Goal: Task Accomplishment & Management: Use online tool/utility

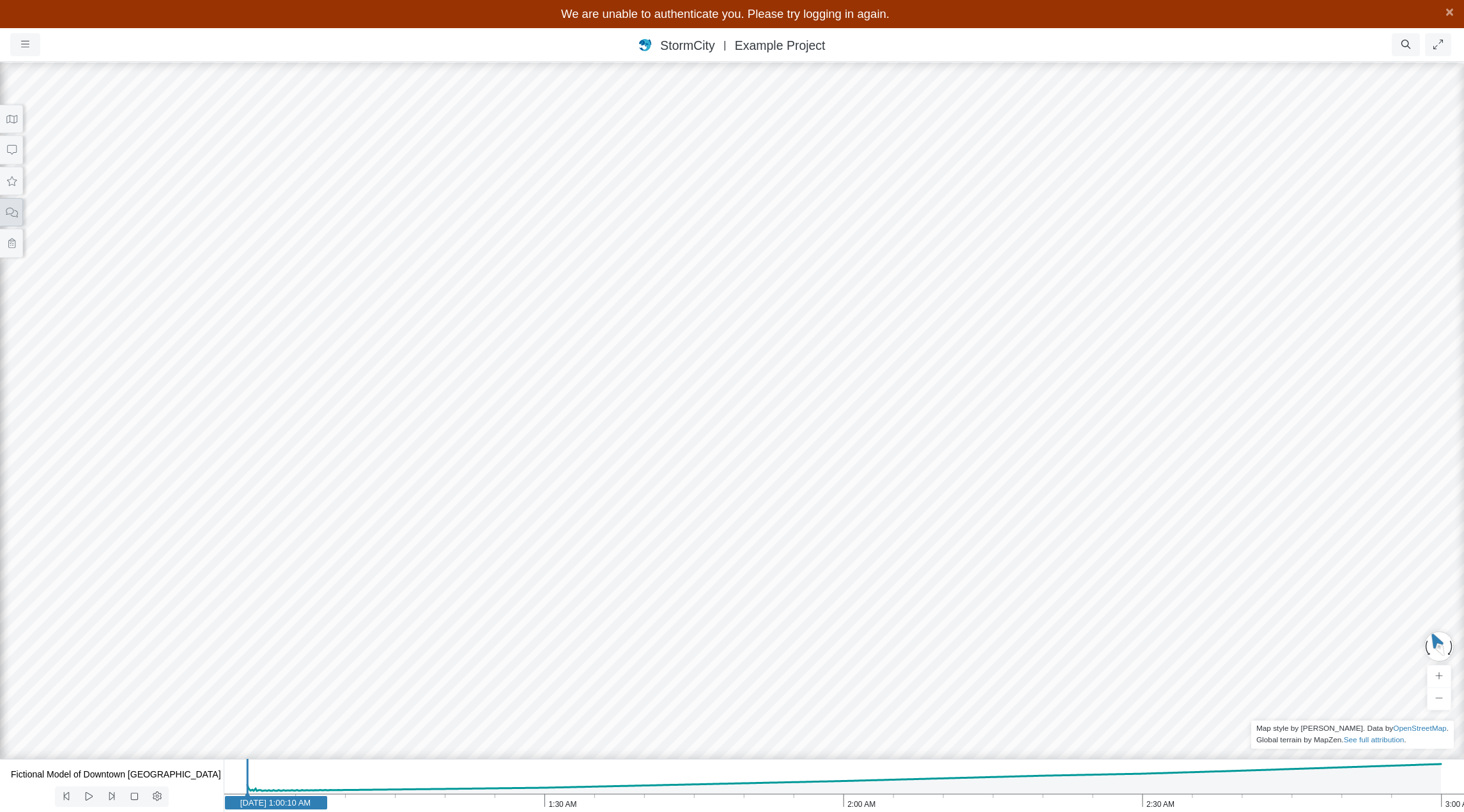
click at [16, 211] on icon at bounding box center [11, 212] width 12 height 10
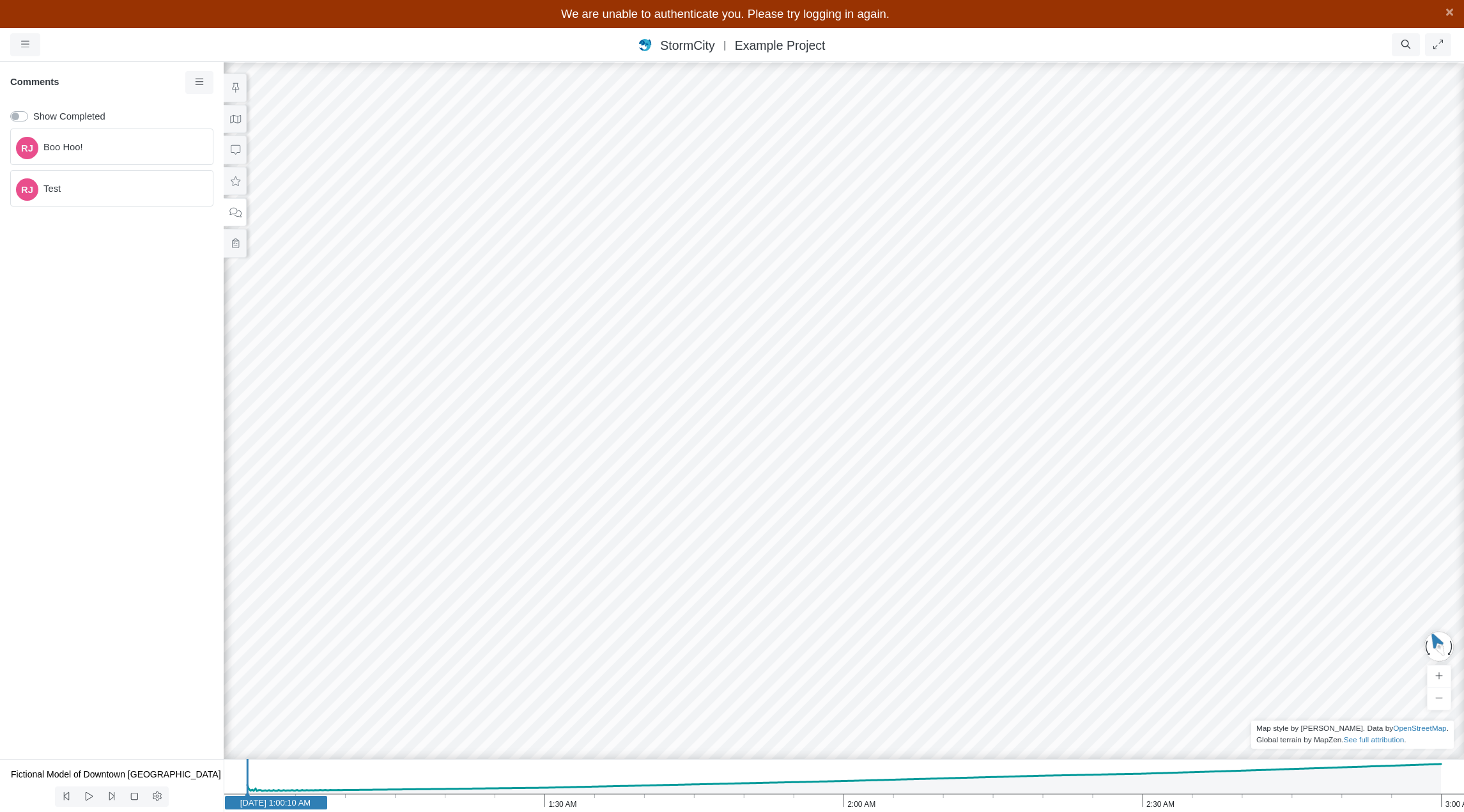
click at [111, 149] on span "Boo Hoo!" at bounding box center [123, 147] width 159 height 14
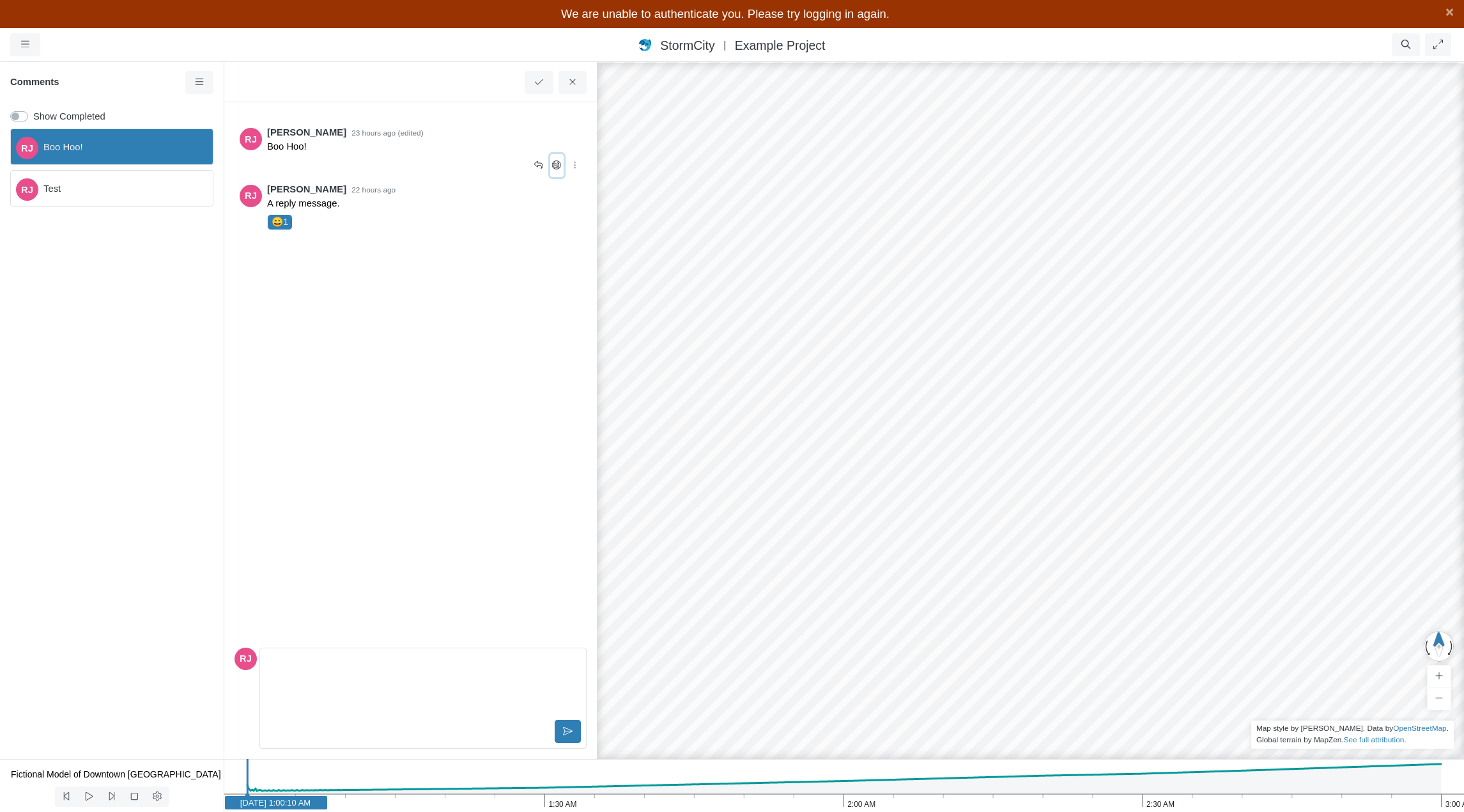
click at [558, 168] on icon at bounding box center [557, 166] width 12 height 10
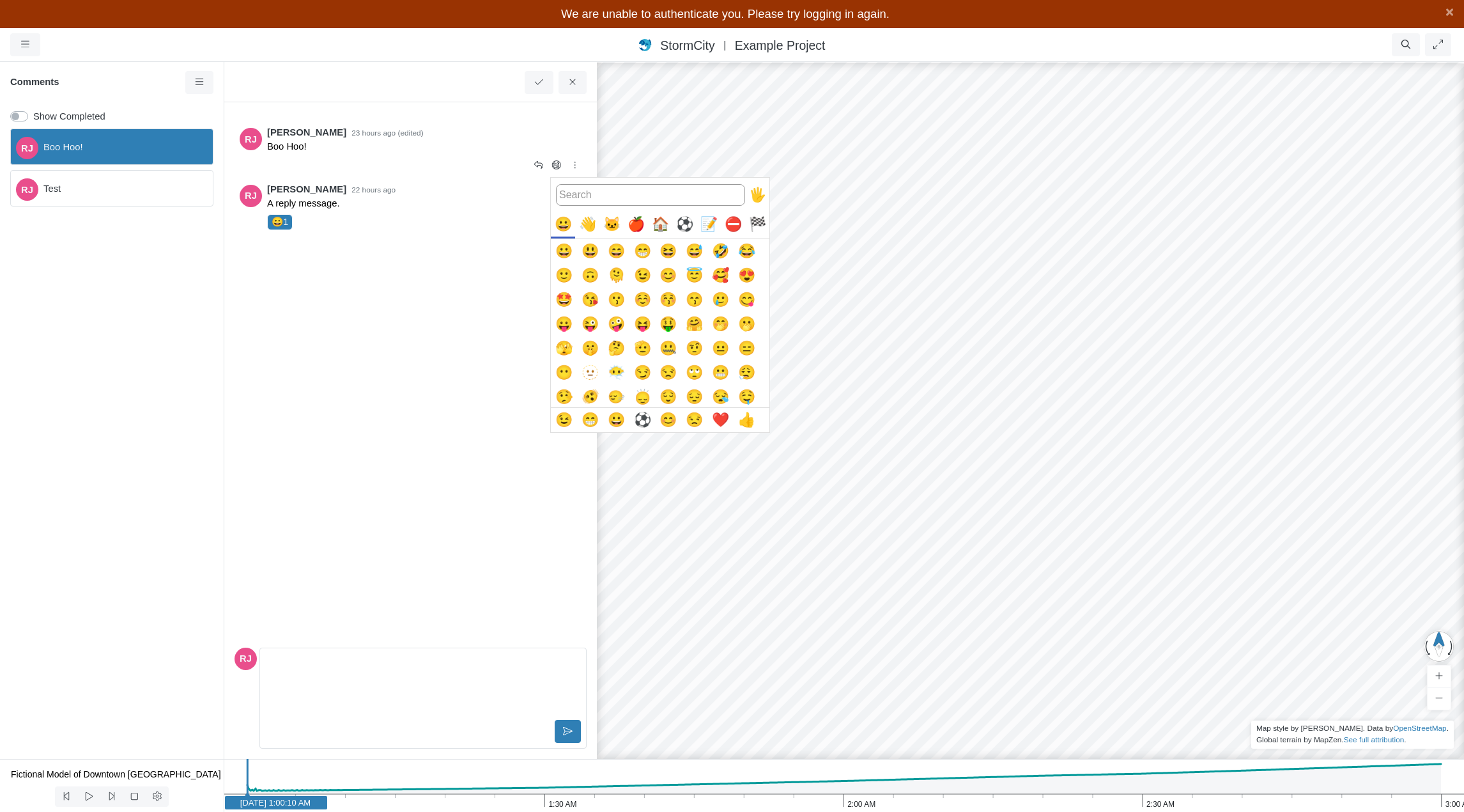
click at [443, 142] on div at bounding box center [732, 406] width 1464 height 812
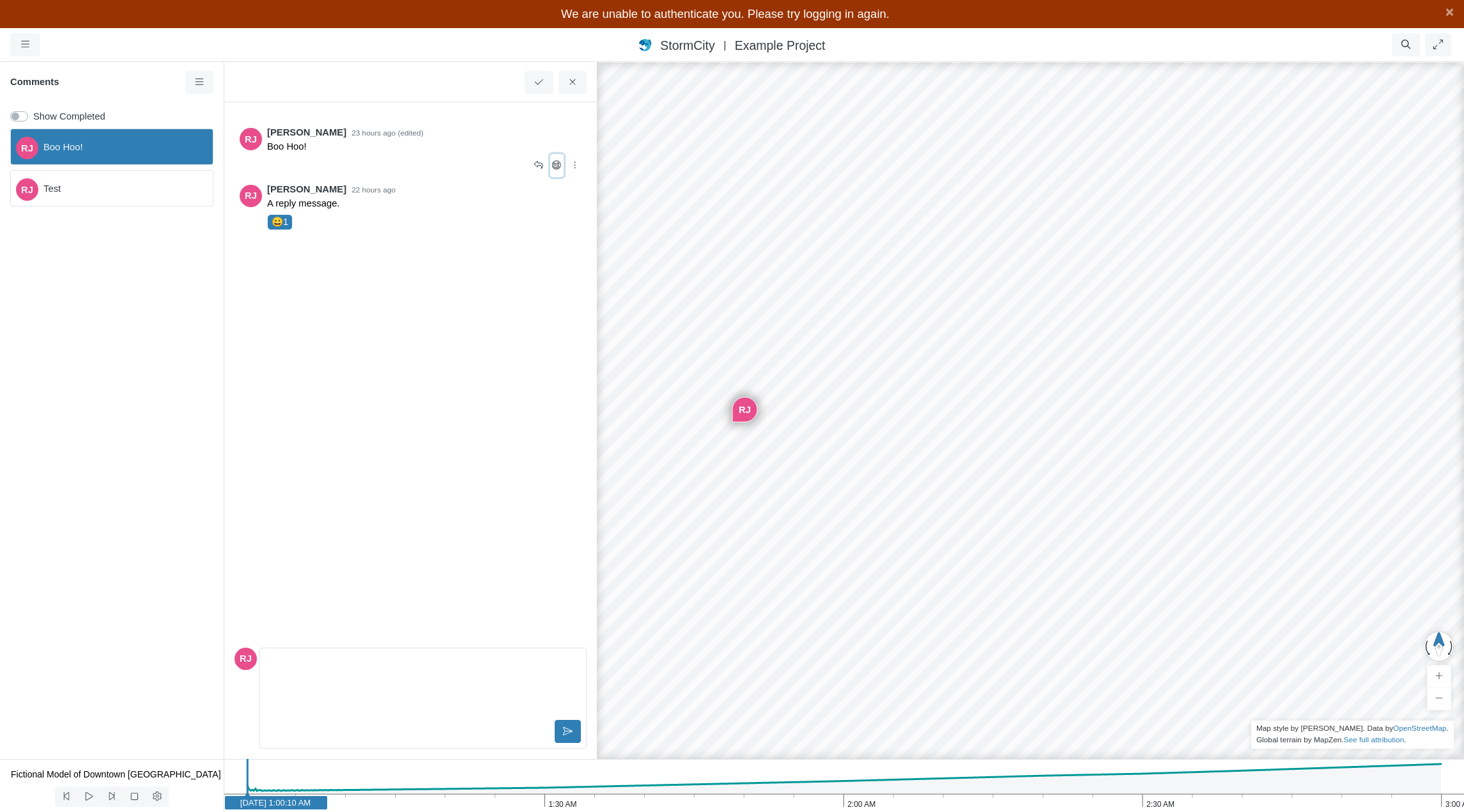
click at [560, 168] on icon at bounding box center [557, 166] width 12 height 10
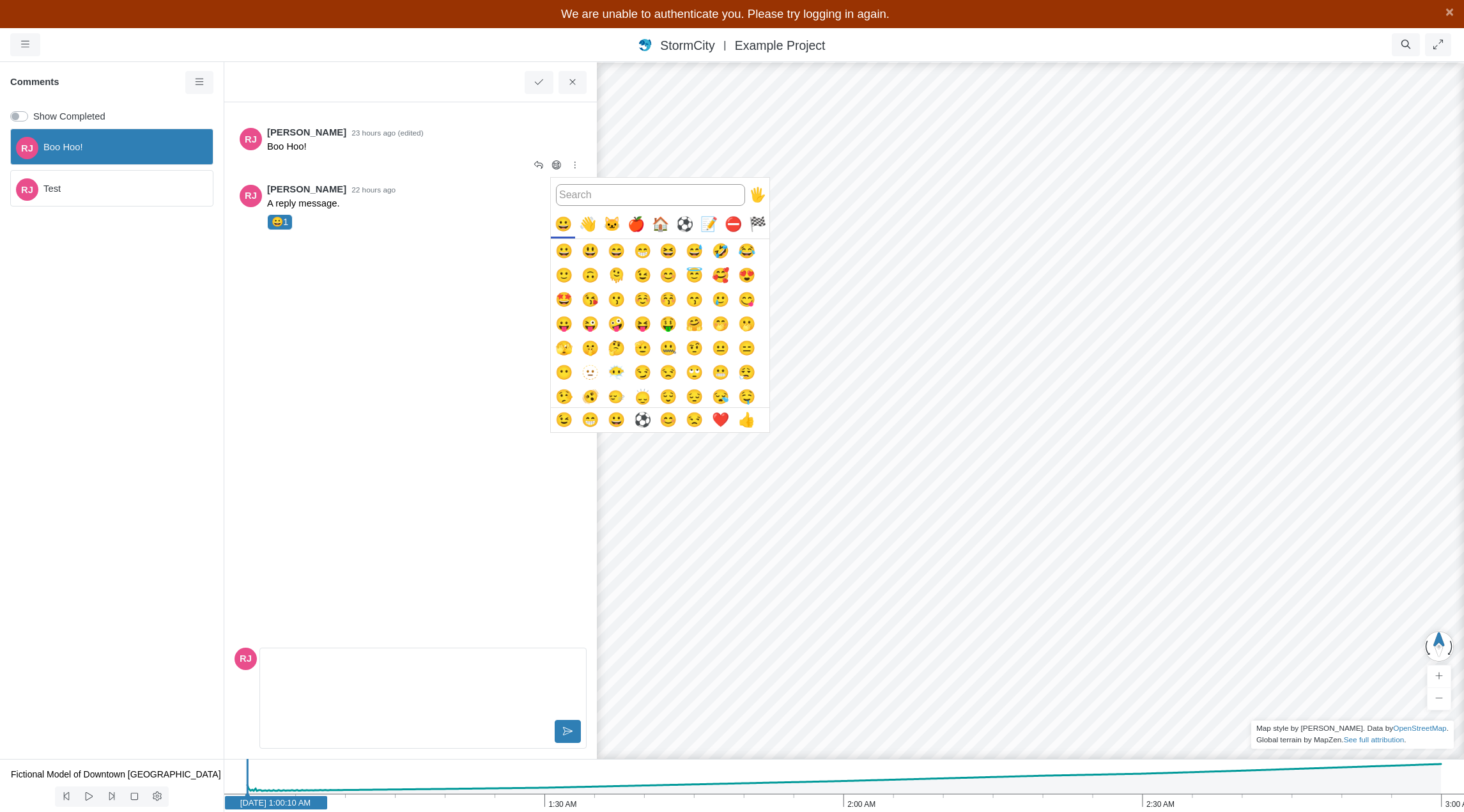
click at [615, 303] on button "😗" at bounding box center [616, 300] width 24 height 24
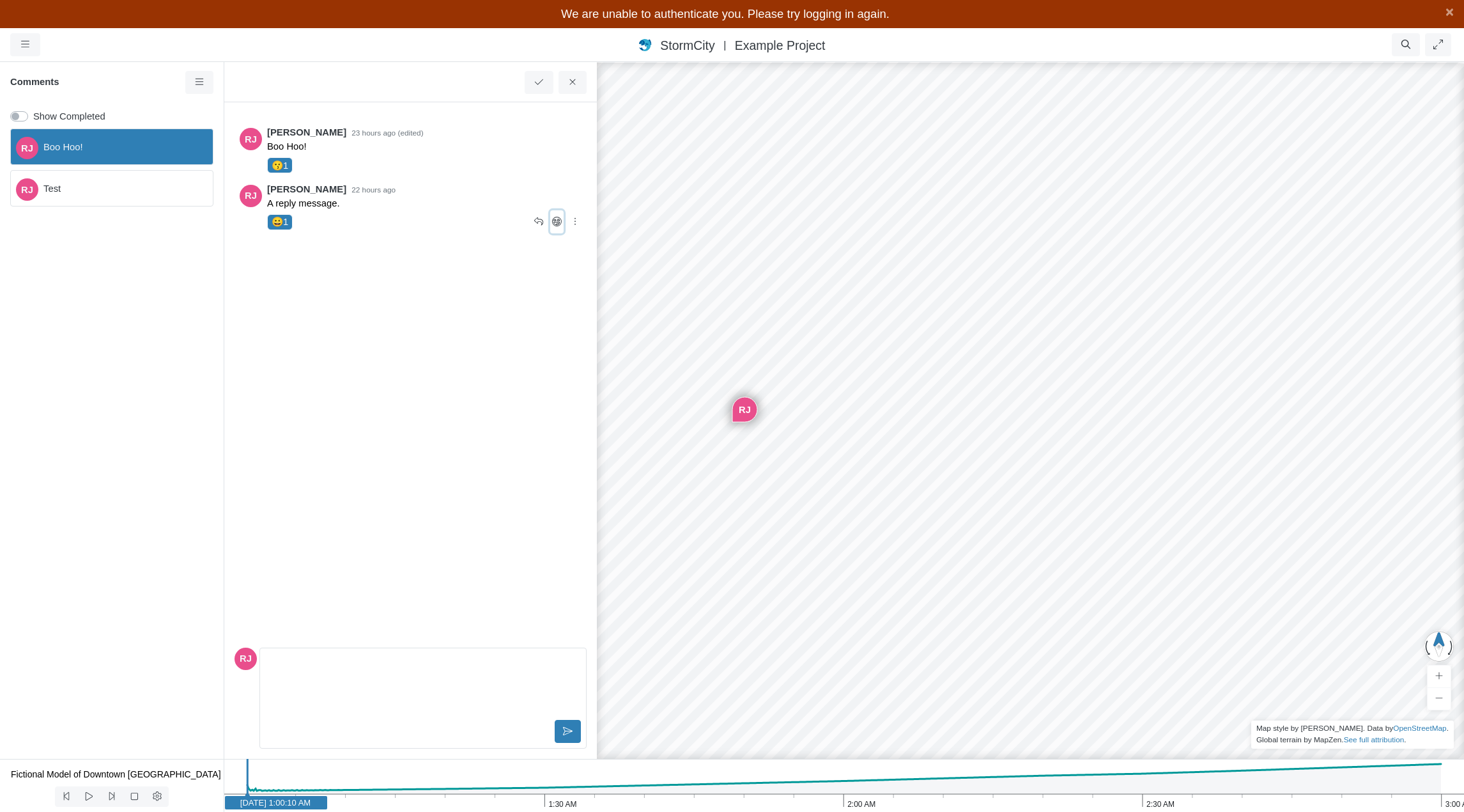
click at [557, 221] on icon at bounding box center [557, 221] width 12 height 10
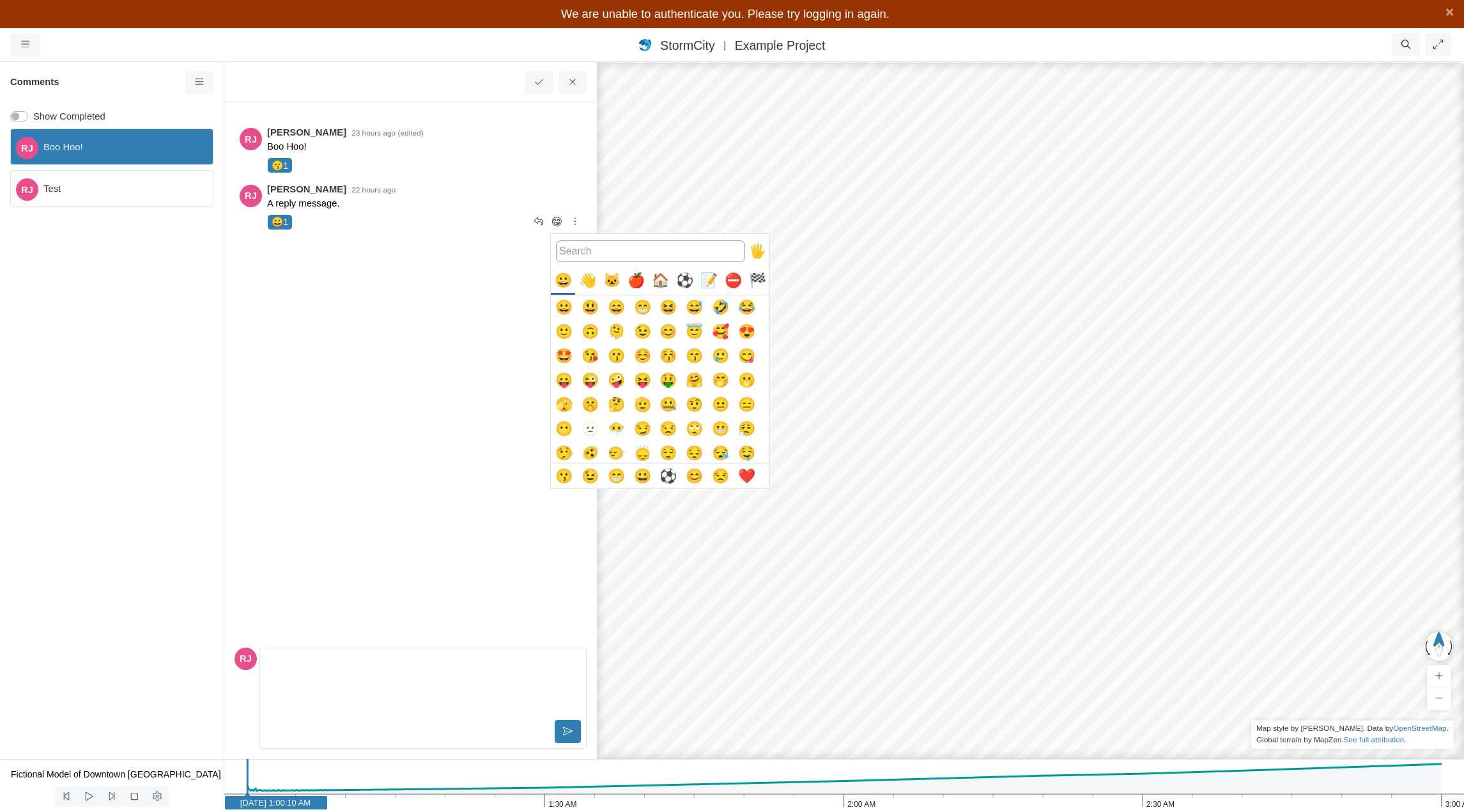
click at [639, 285] on div "🍎" at bounding box center [636, 281] width 24 height 24
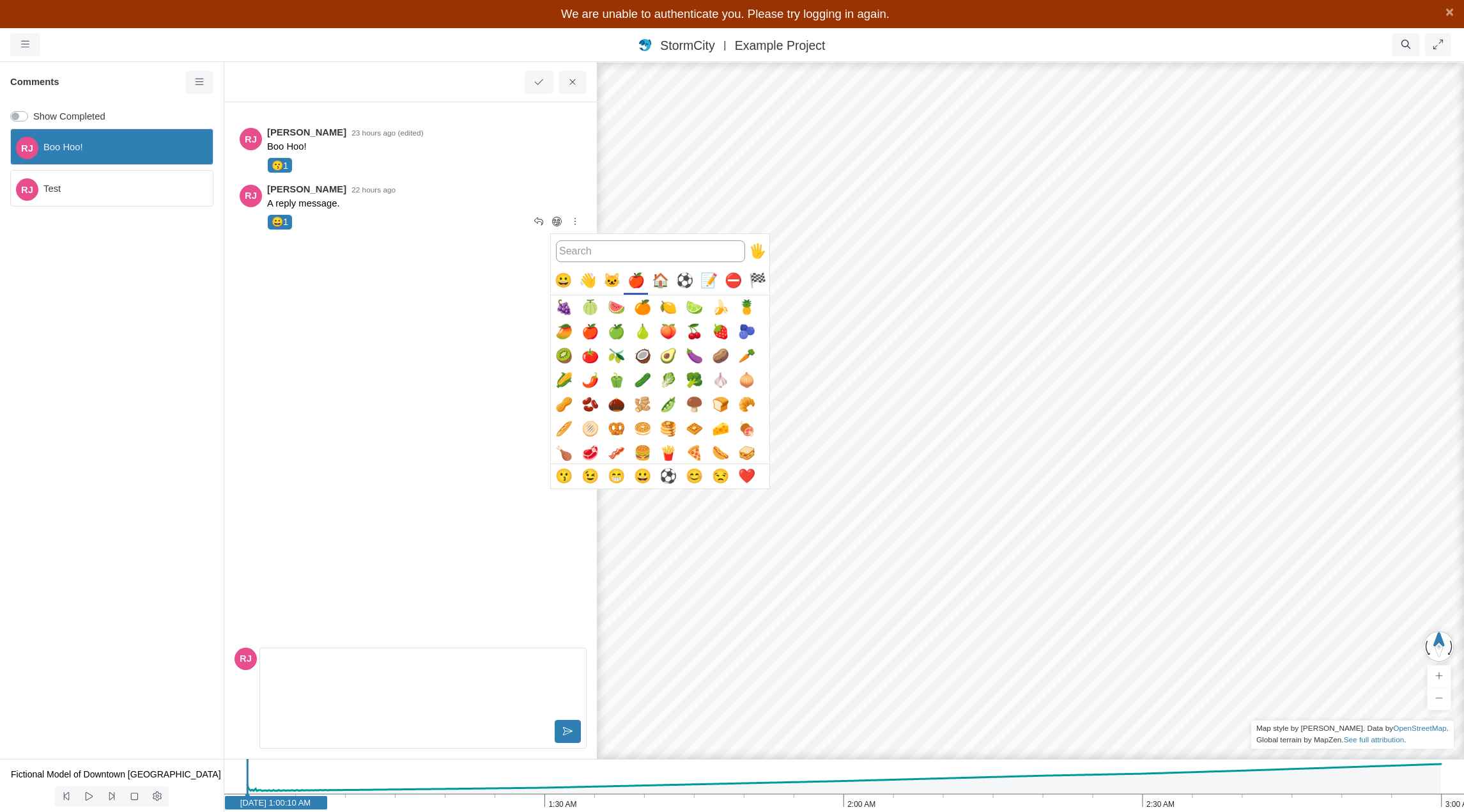
click at [614, 285] on div "🐱" at bounding box center [612, 281] width 24 height 24
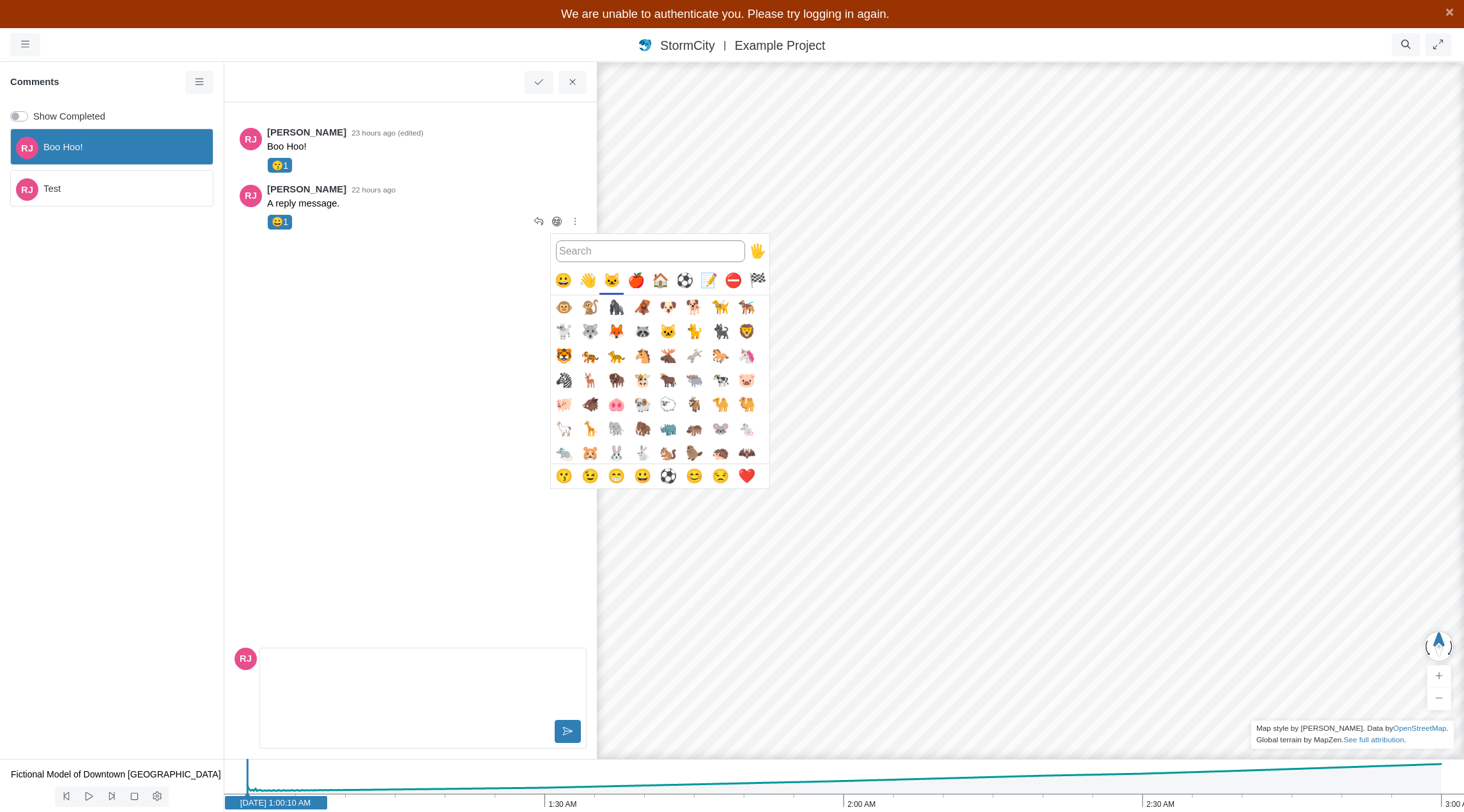
click at [591, 285] on div "👋" at bounding box center [587, 281] width 24 height 24
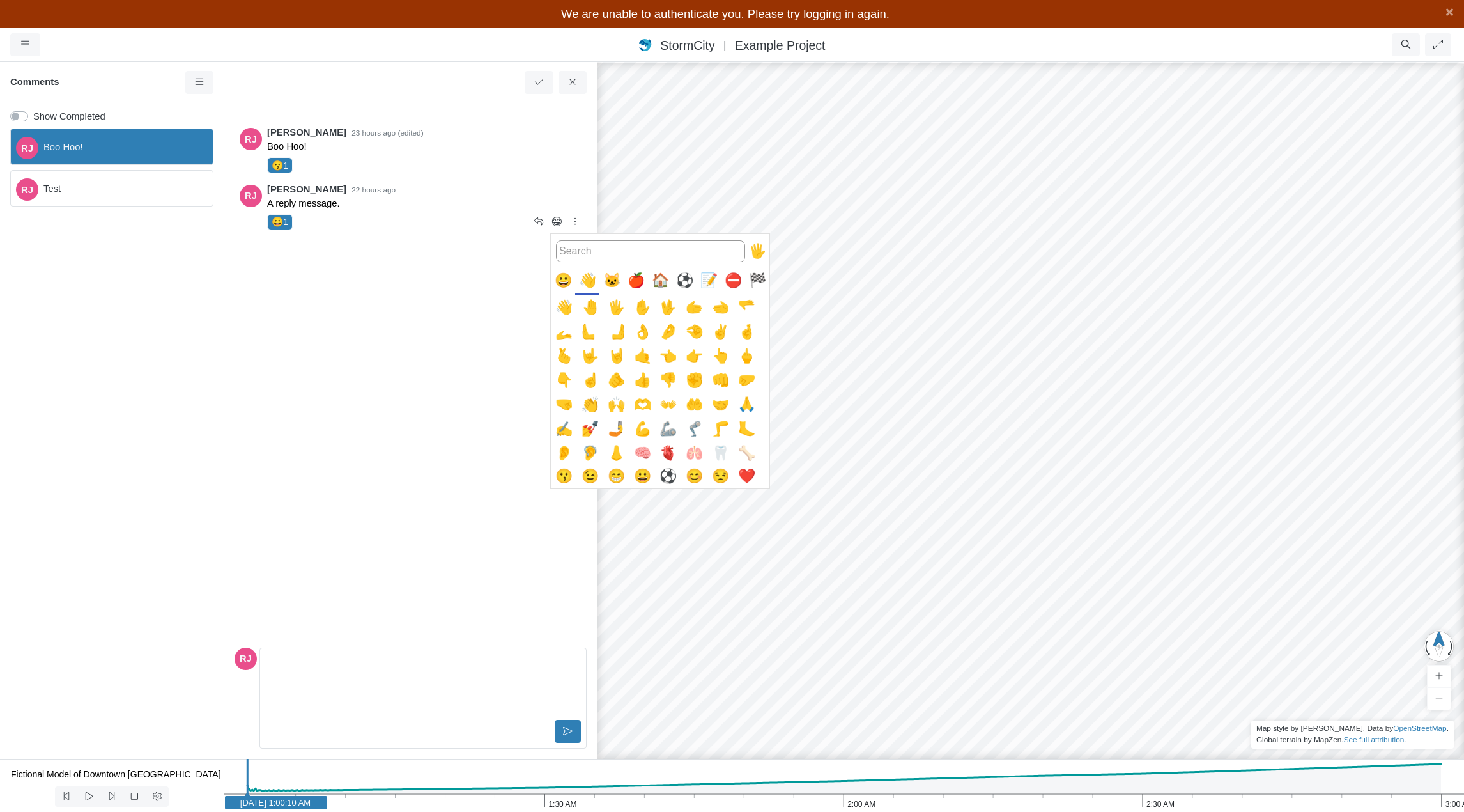
click at [657, 280] on div "🏠️" at bounding box center [660, 281] width 24 height 24
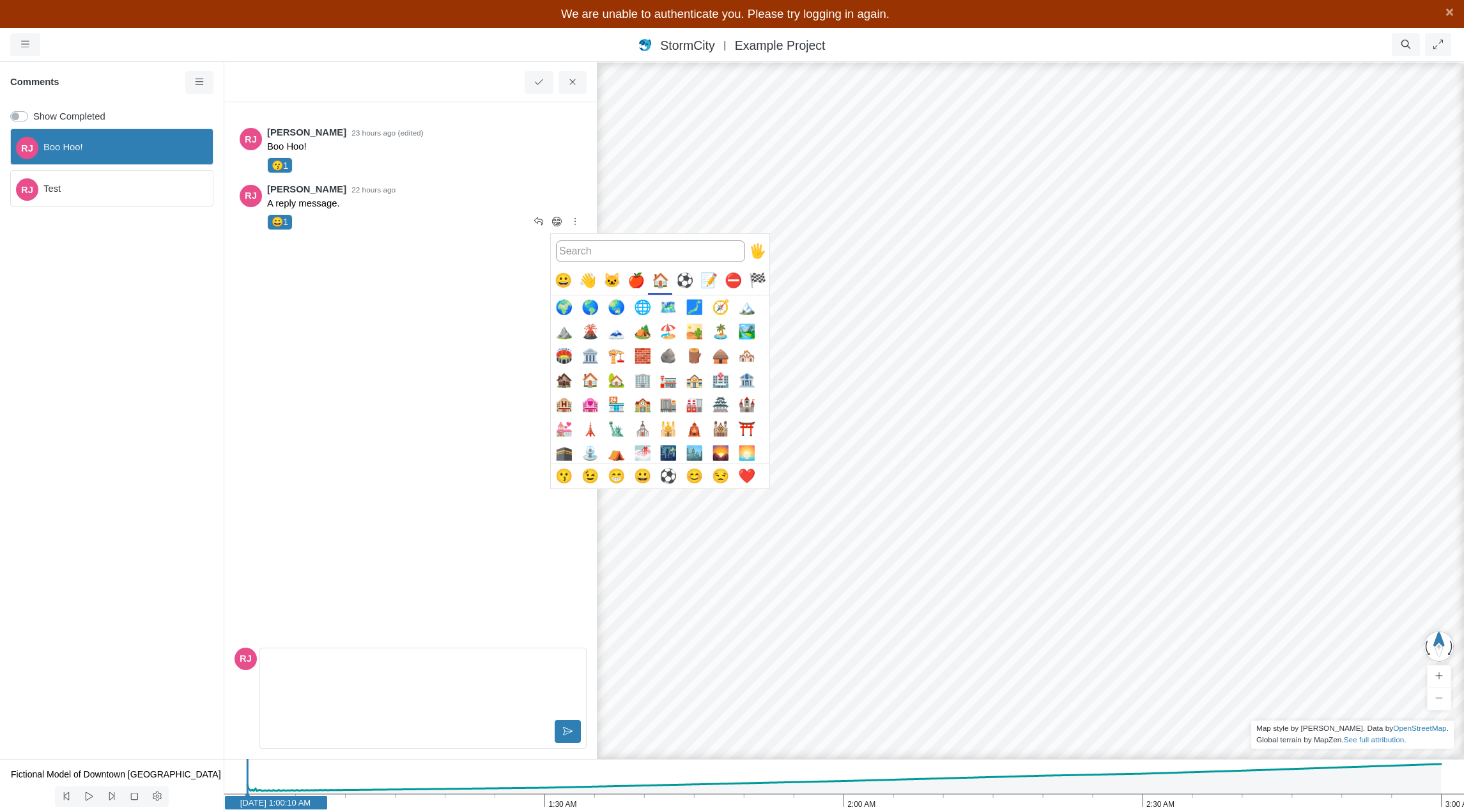
click at [966, 337] on div at bounding box center [732, 406] width 1464 height 812
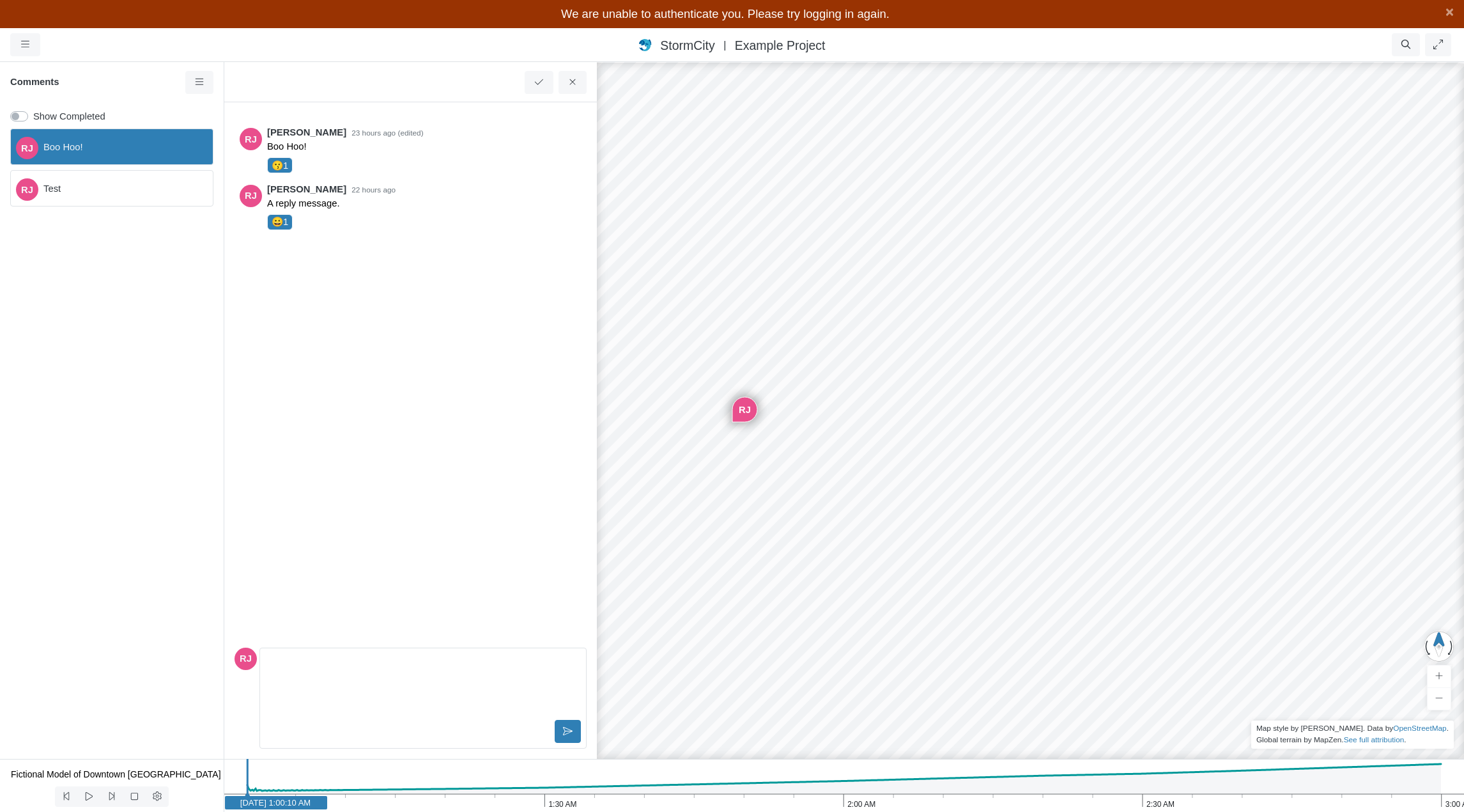
click at [92, 189] on span "Test" at bounding box center [123, 189] width 159 height 14
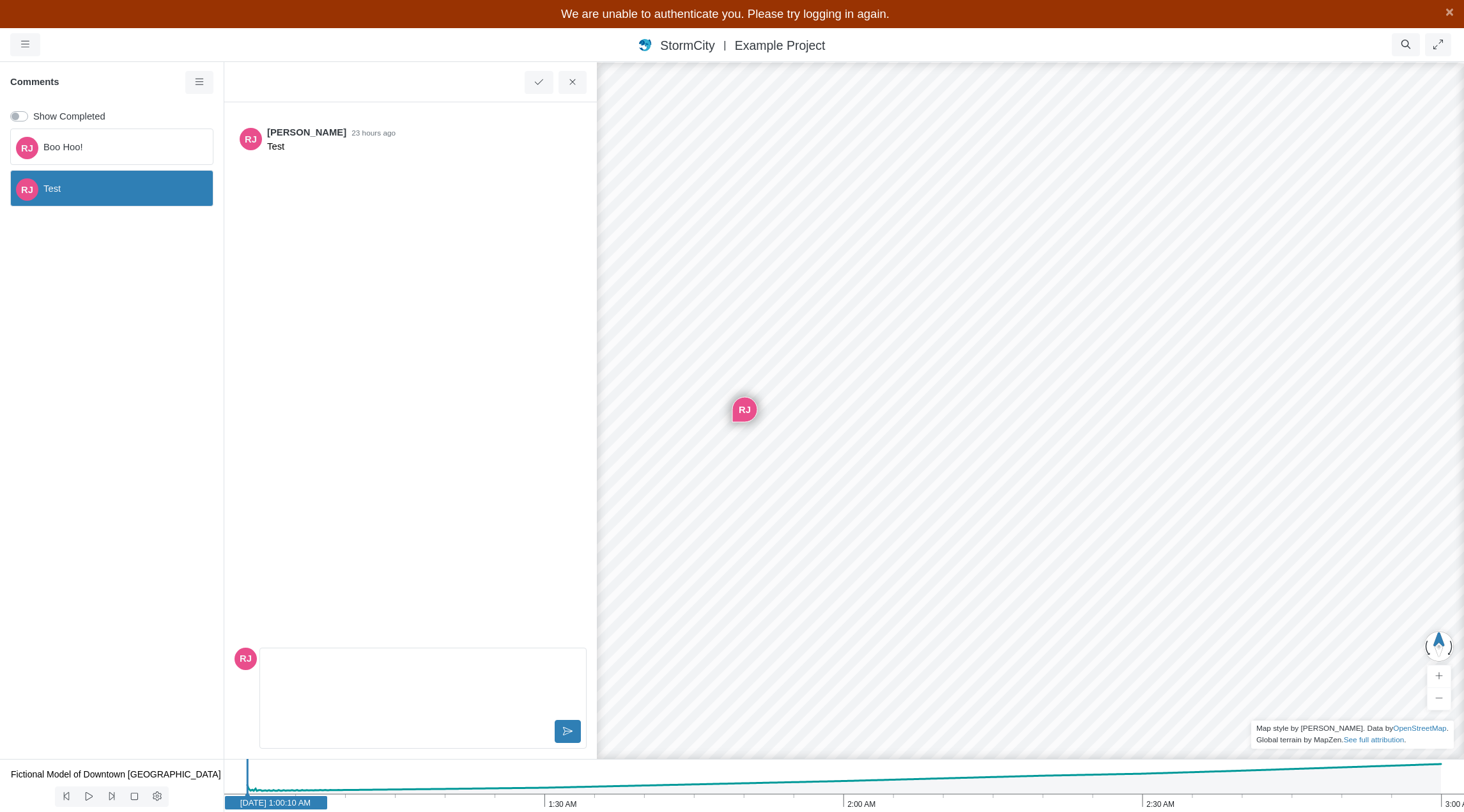
click at [85, 149] on span "Boo Hoo!" at bounding box center [123, 147] width 159 height 14
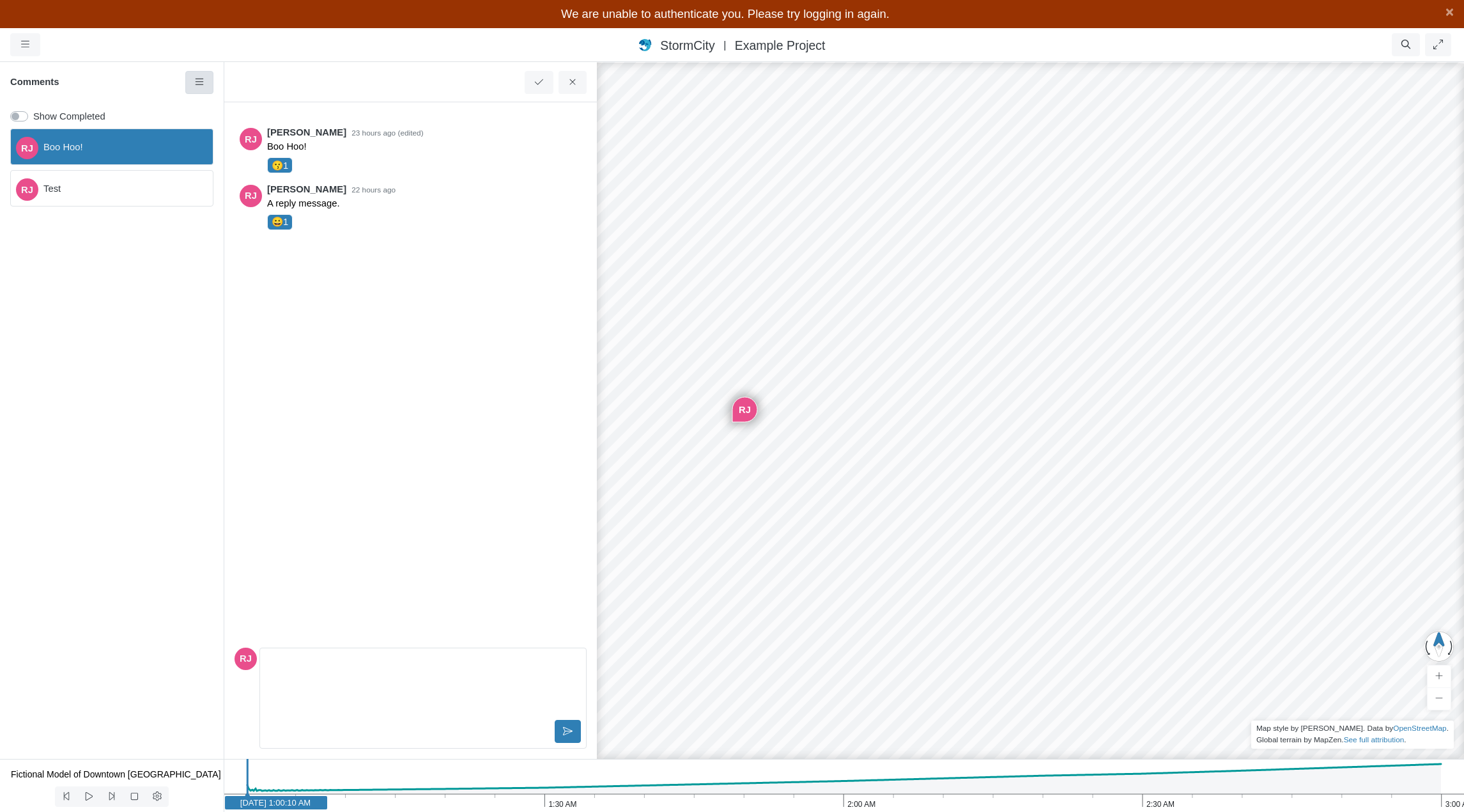
click at [195, 82] on icon at bounding box center [199, 82] width 12 height 10
click at [416, 85] on div "User Comment" at bounding box center [410, 81] width 373 height 42
click at [572, 82] on icon at bounding box center [572, 82] width 6 height 6
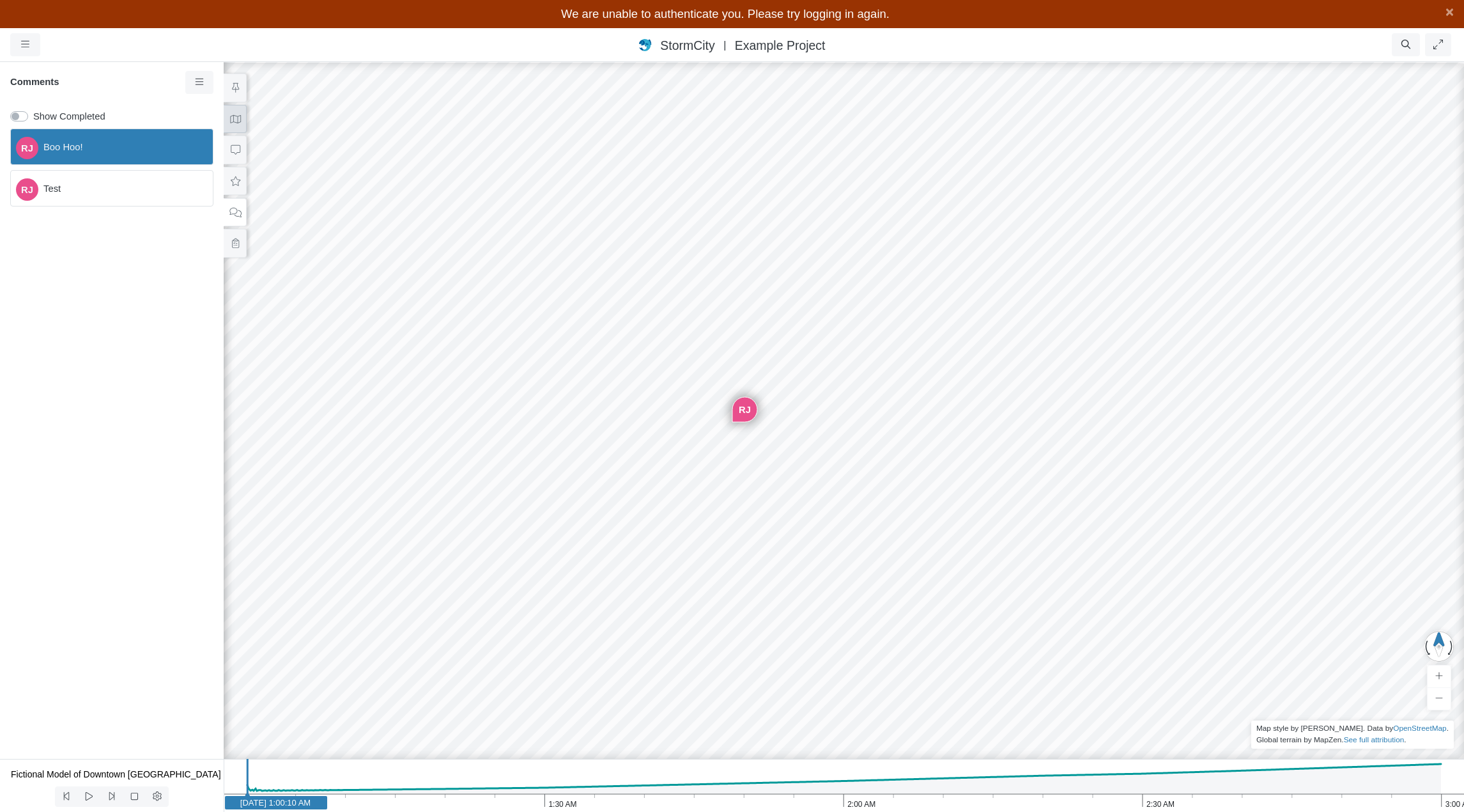
click at [235, 116] on icon at bounding box center [235, 118] width 12 height 10
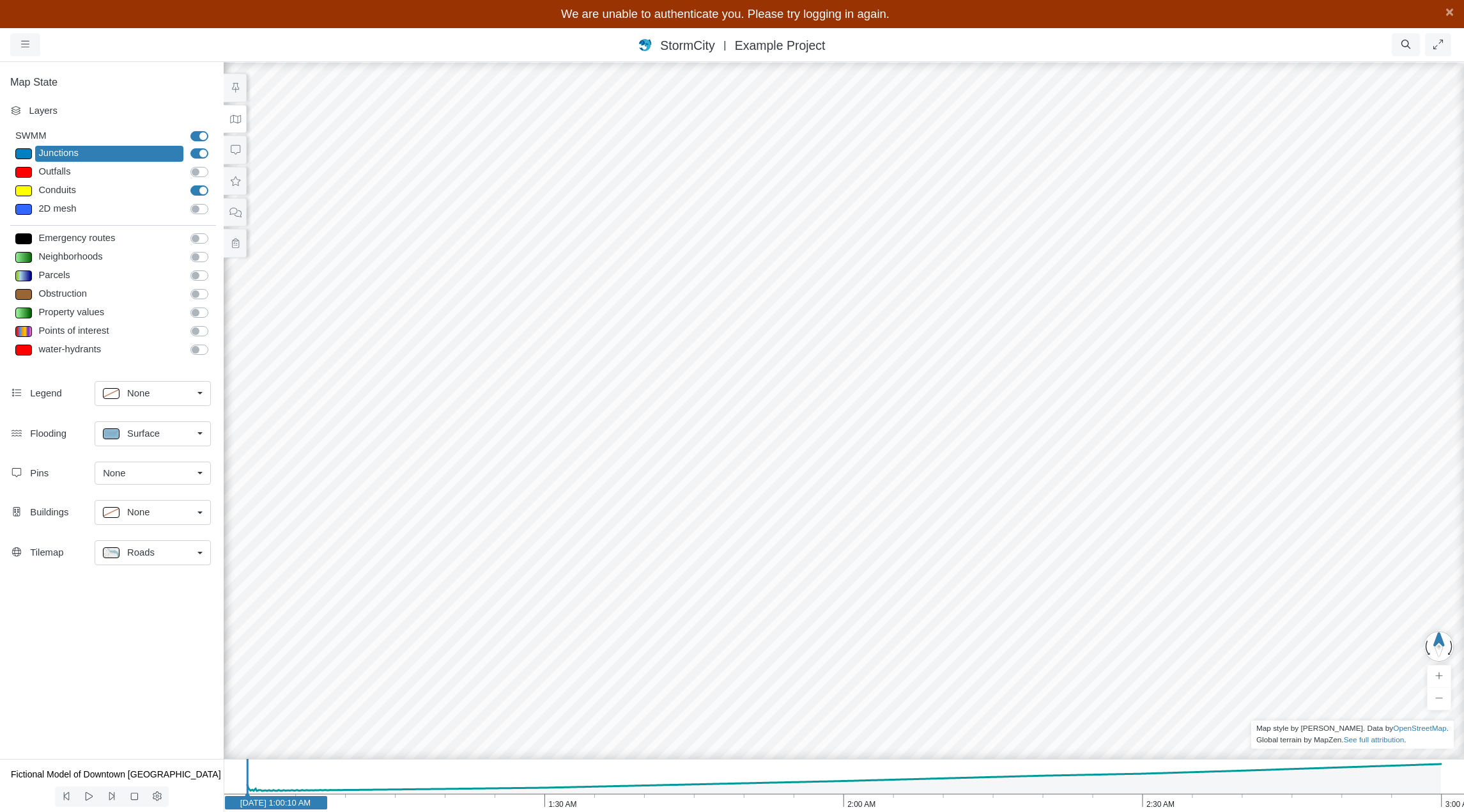
click at [23, 152] on div at bounding box center [24, 153] width 17 height 11
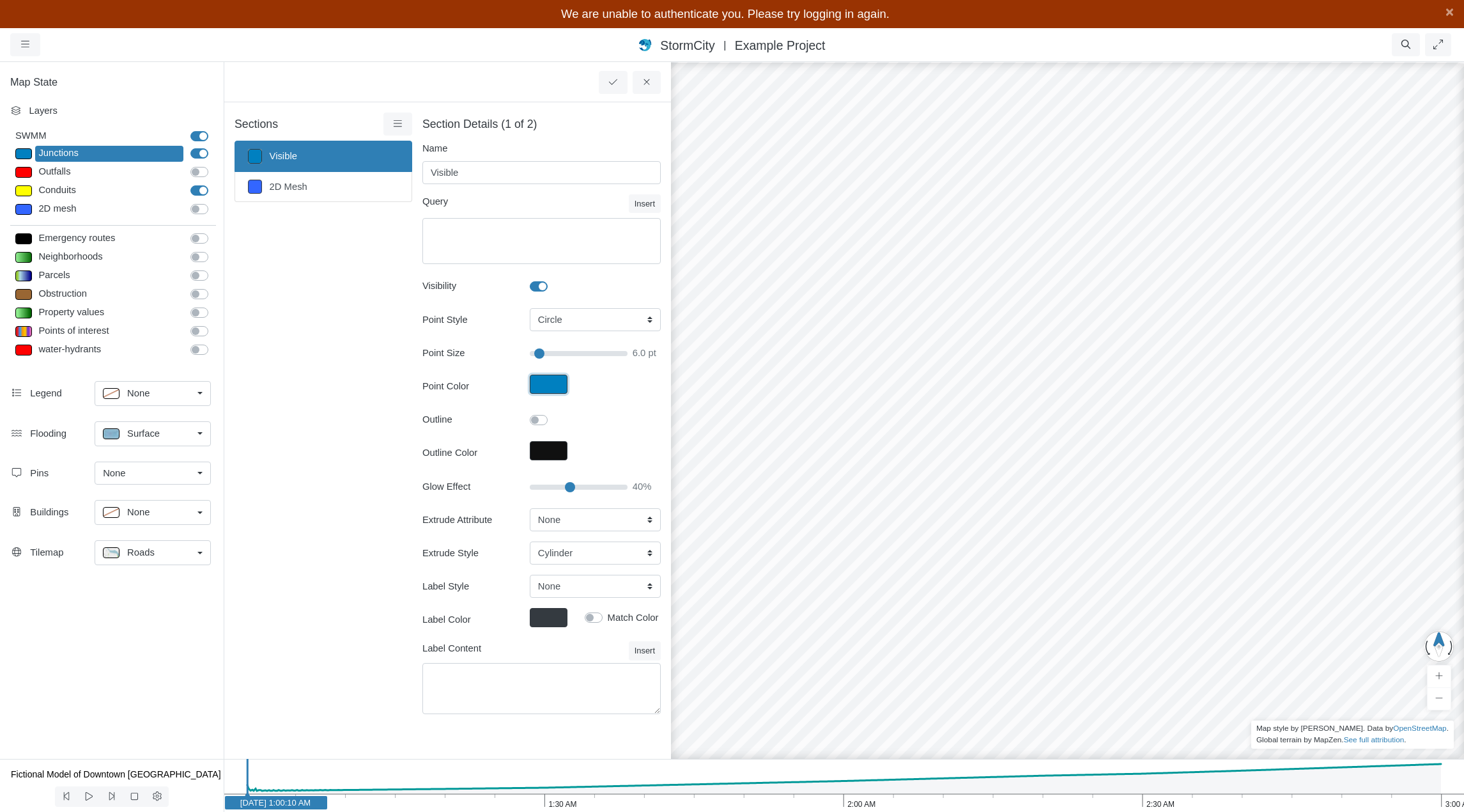
click at [552, 386] on button "Point Color" at bounding box center [549, 383] width 38 height 19
type input "#0080c0ff"
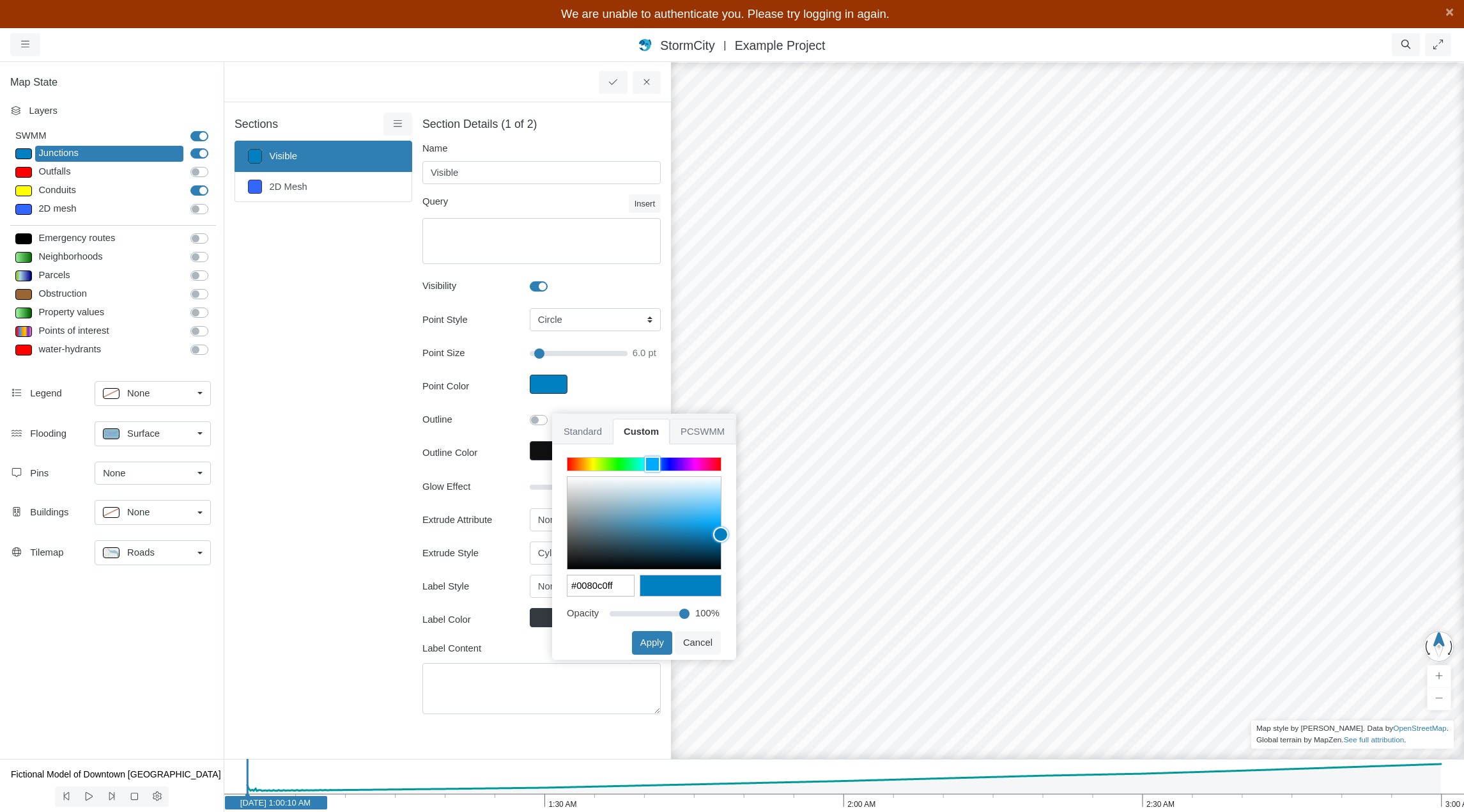
click at [708, 432] on span "PCSWMM" at bounding box center [702, 431] width 66 height 25
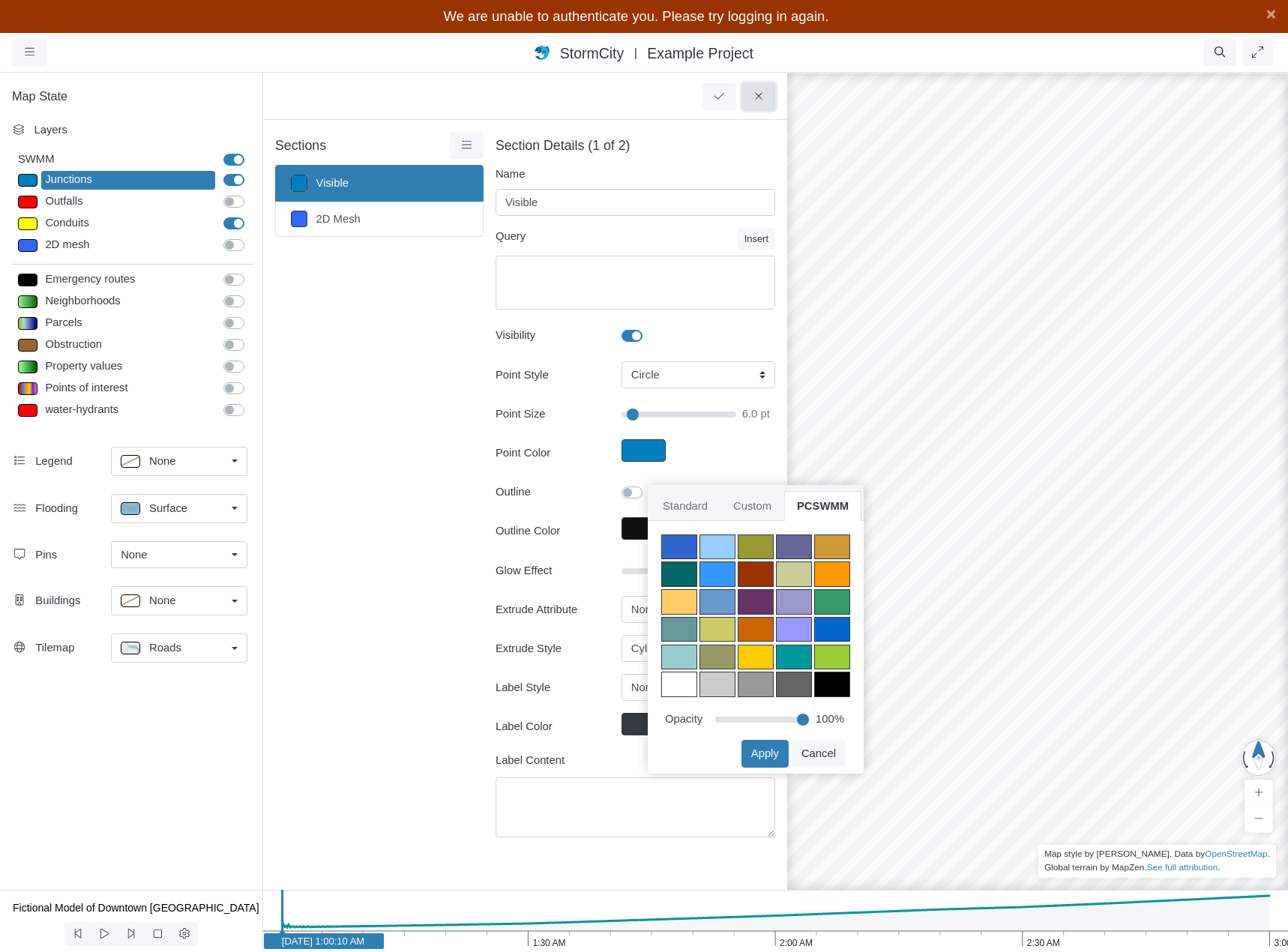
click at [754, 93] on icon at bounding box center [759, 97] width 14 height 12
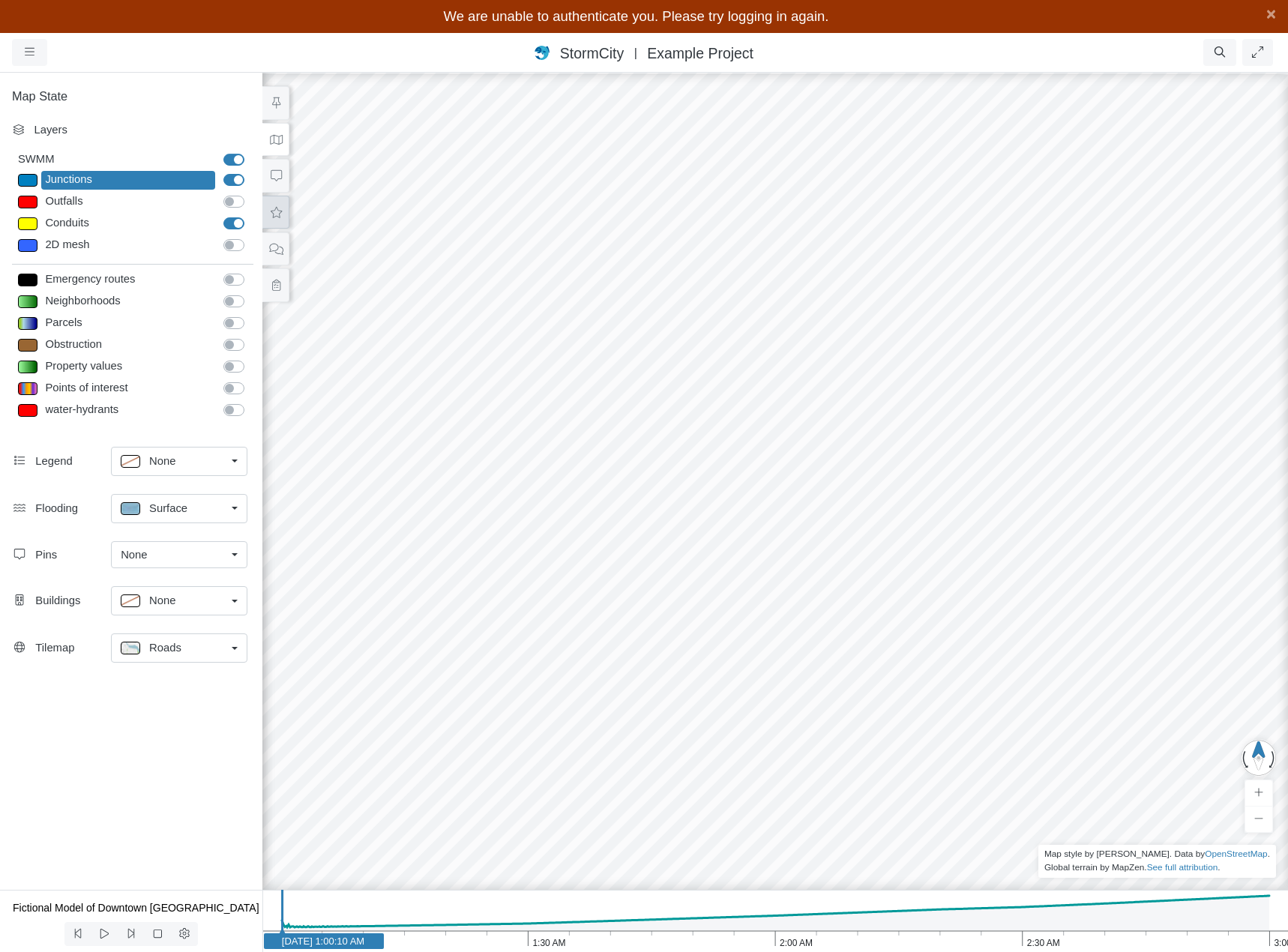
click at [284, 216] on button at bounding box center [275, 212] width 27 height 34
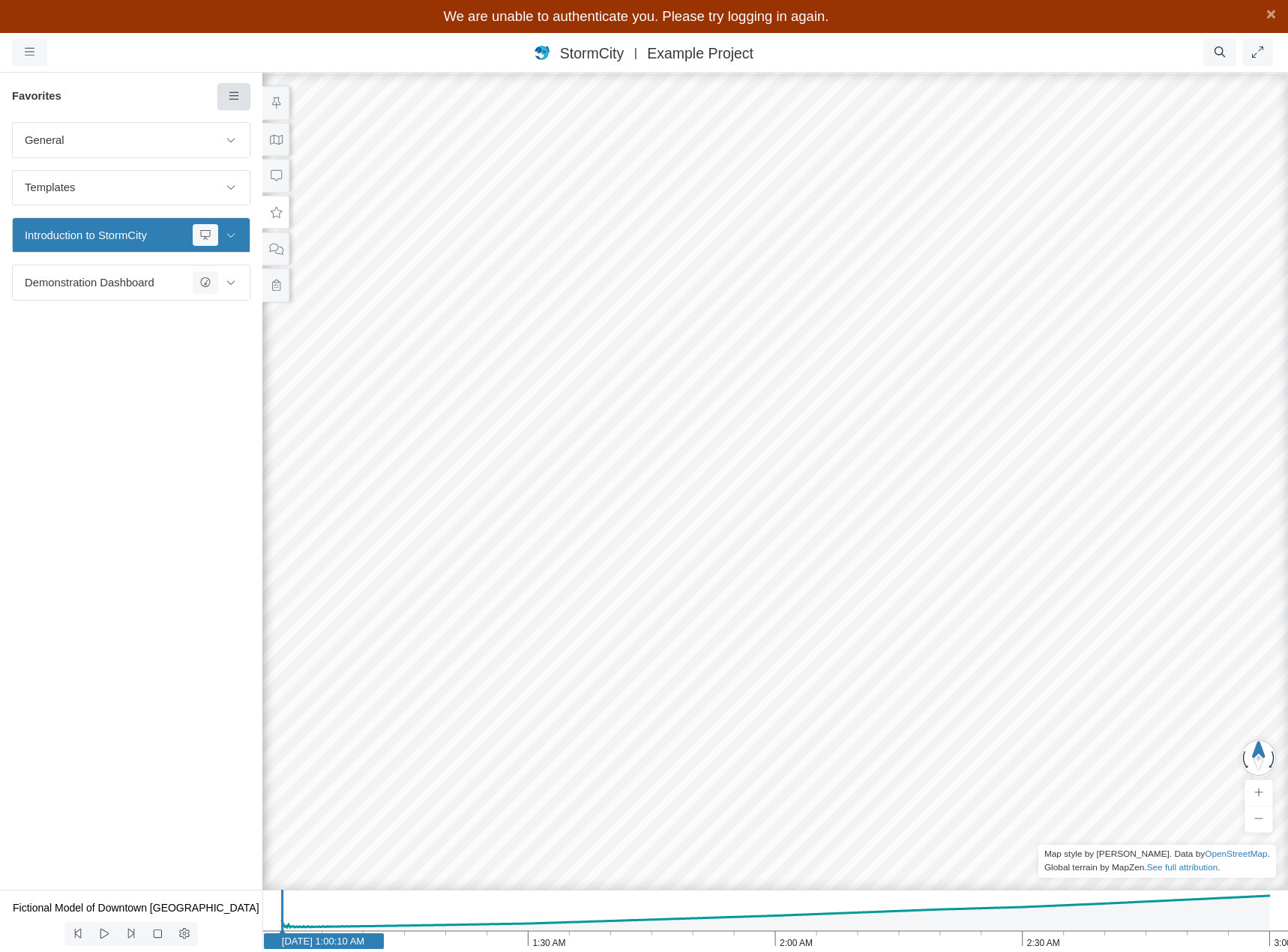
click at [232, 95] on icon at bounding box center [234, 97] width 14 height 12
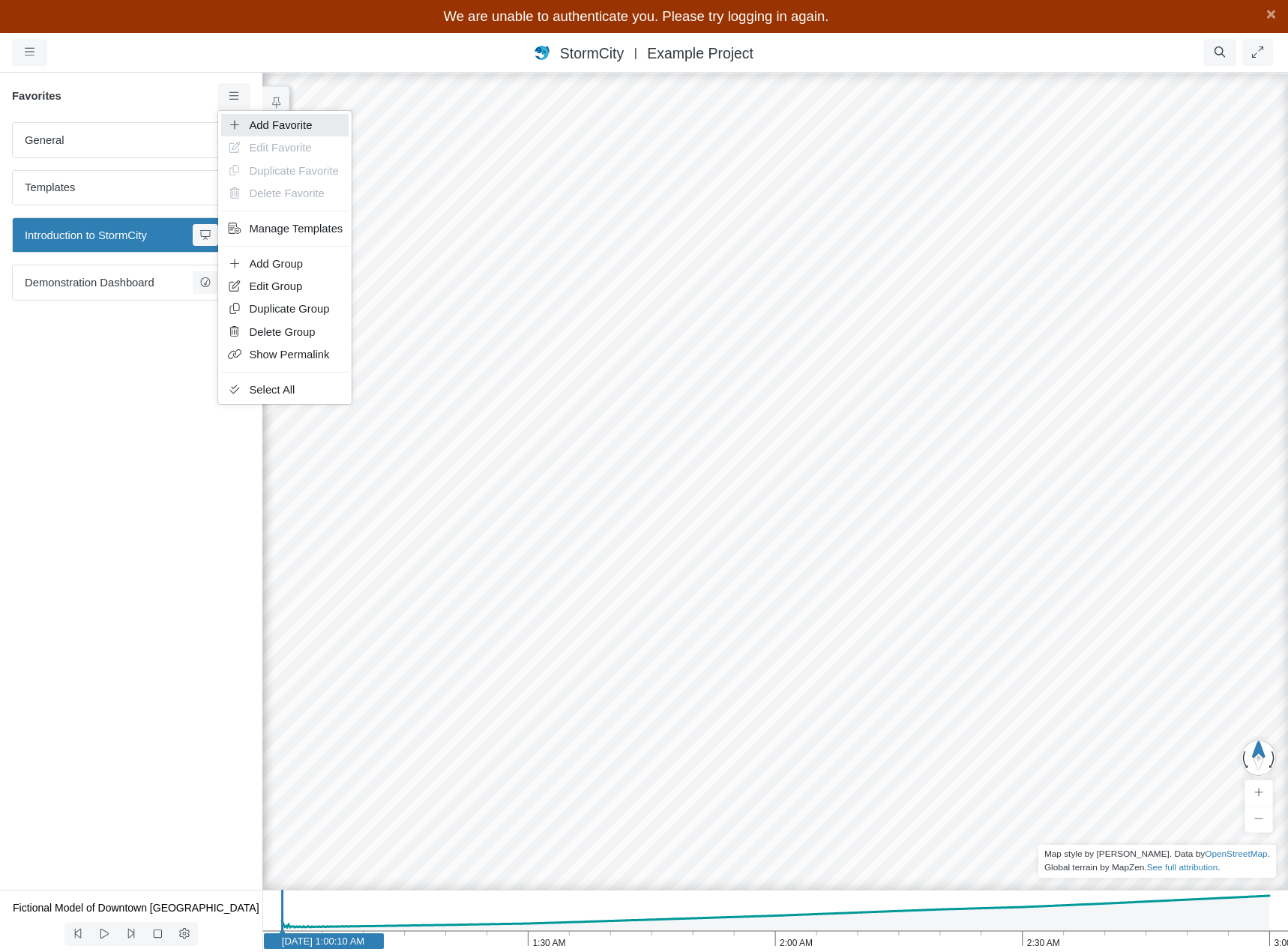
click at [253, 124] on span "Add Favorite" at bounding box center [281, 125] width 63 height 12
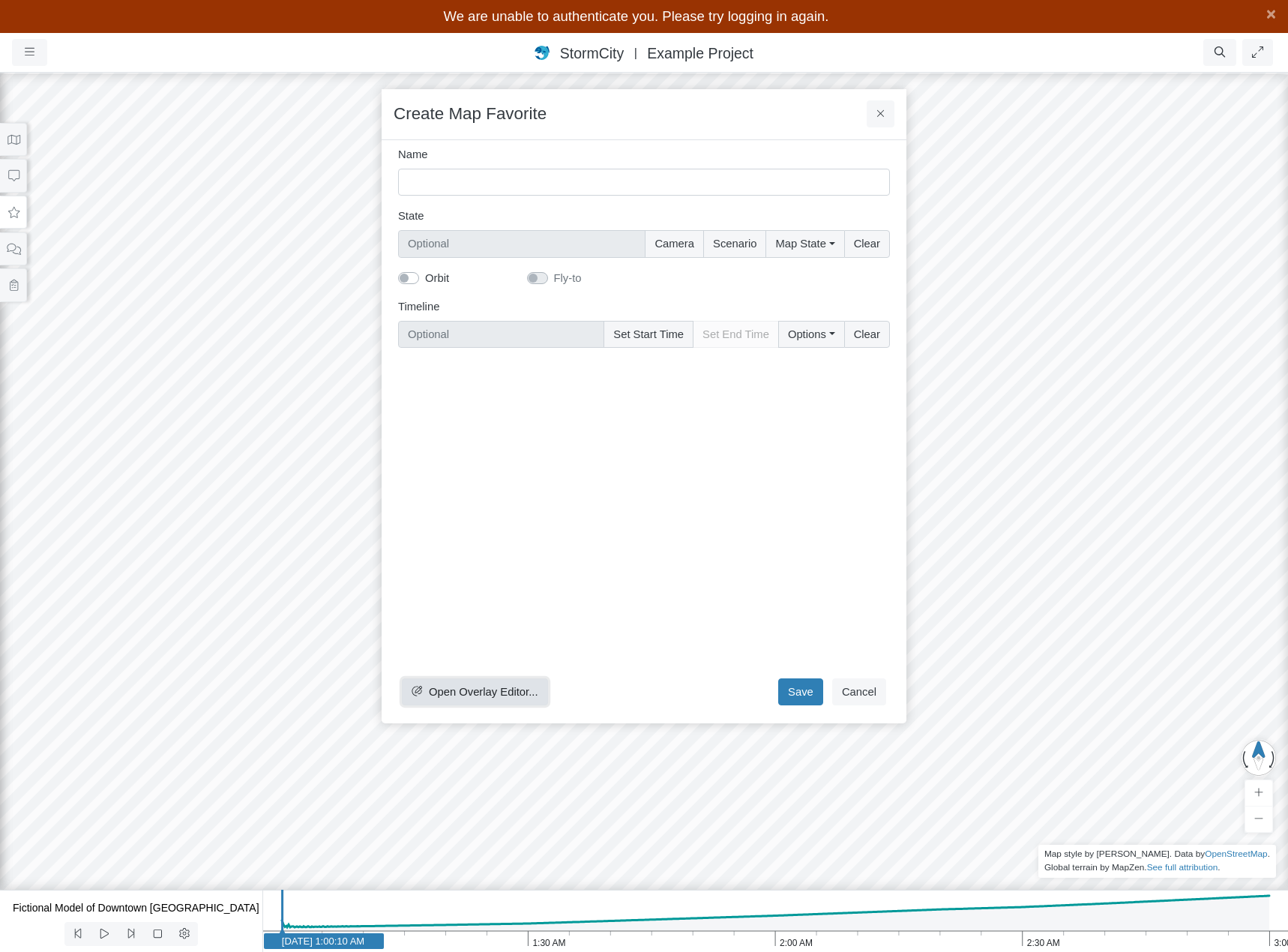
click at [509, 692] on span "Open Overlay Editor..." at bounding box center [484, 692] width 109 height 12
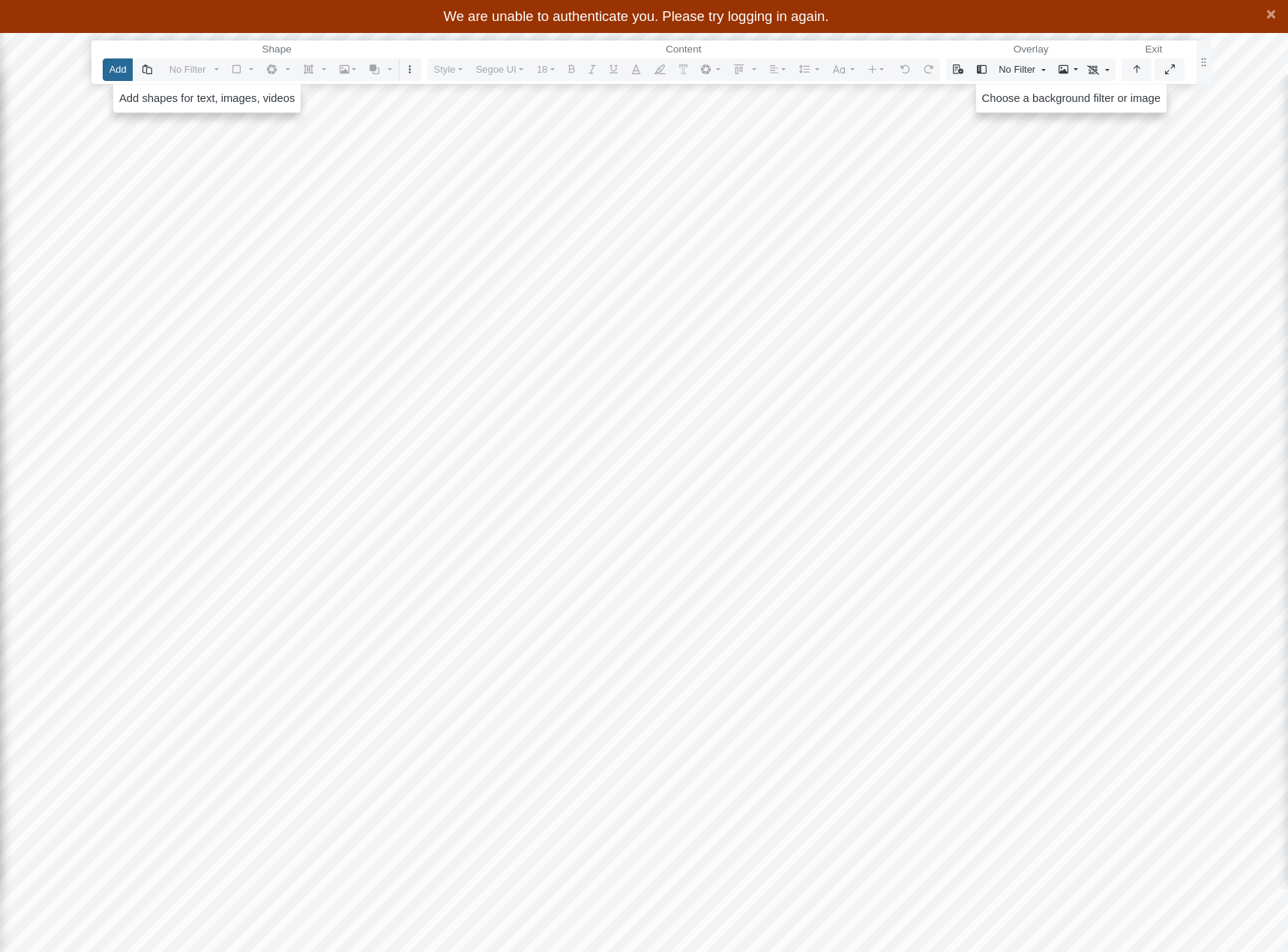
click at [117, 69] on button "Add" at bounding box center [117, 69] width 30 height 21
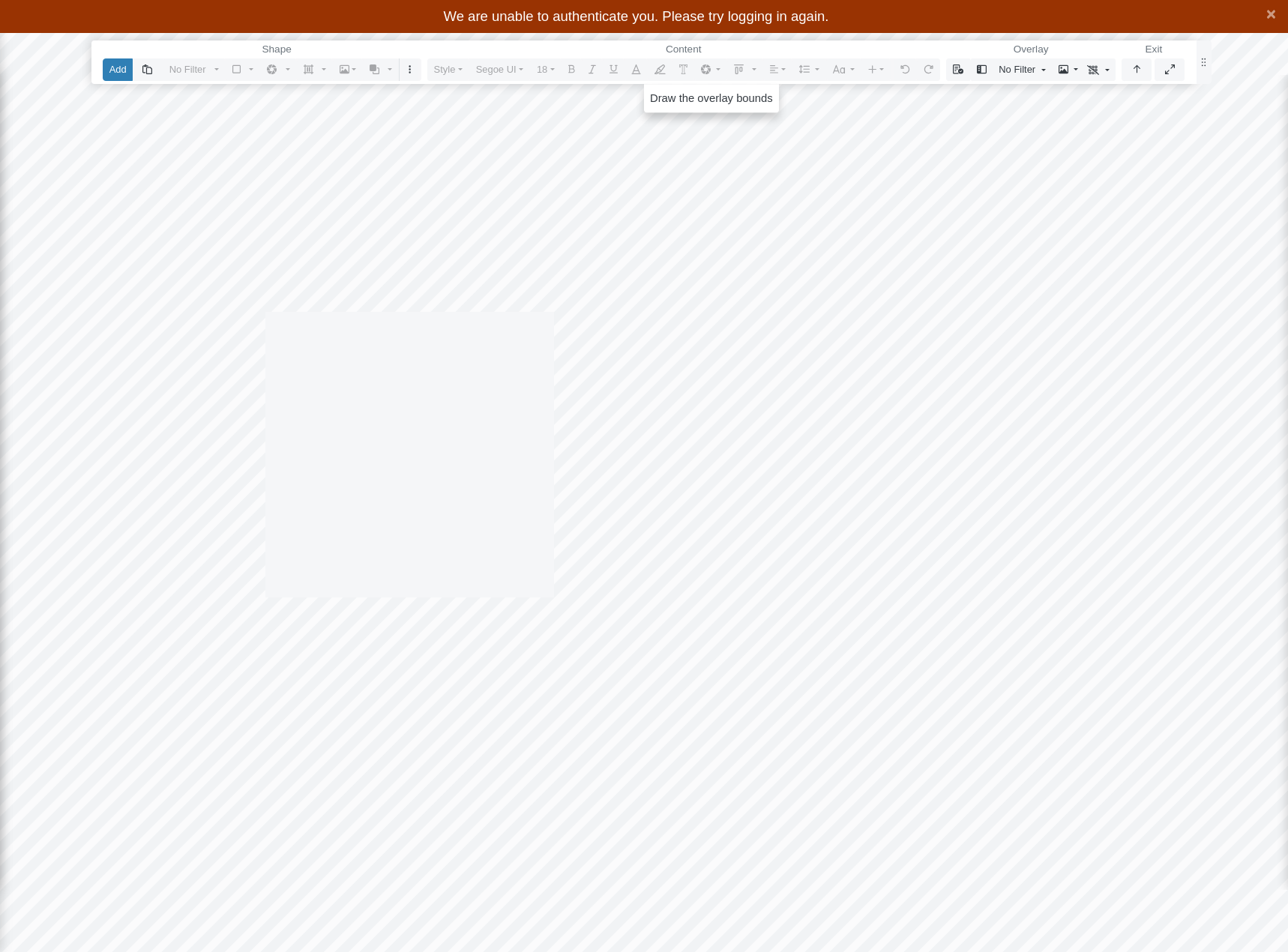
drag, startPoint x: 265, startPoint y: 312, endPoint x: 554, endPoint y: 597, distance: 405.9
click at [554, 597] on div at bounding box center [643, 493] width 1289 height 919
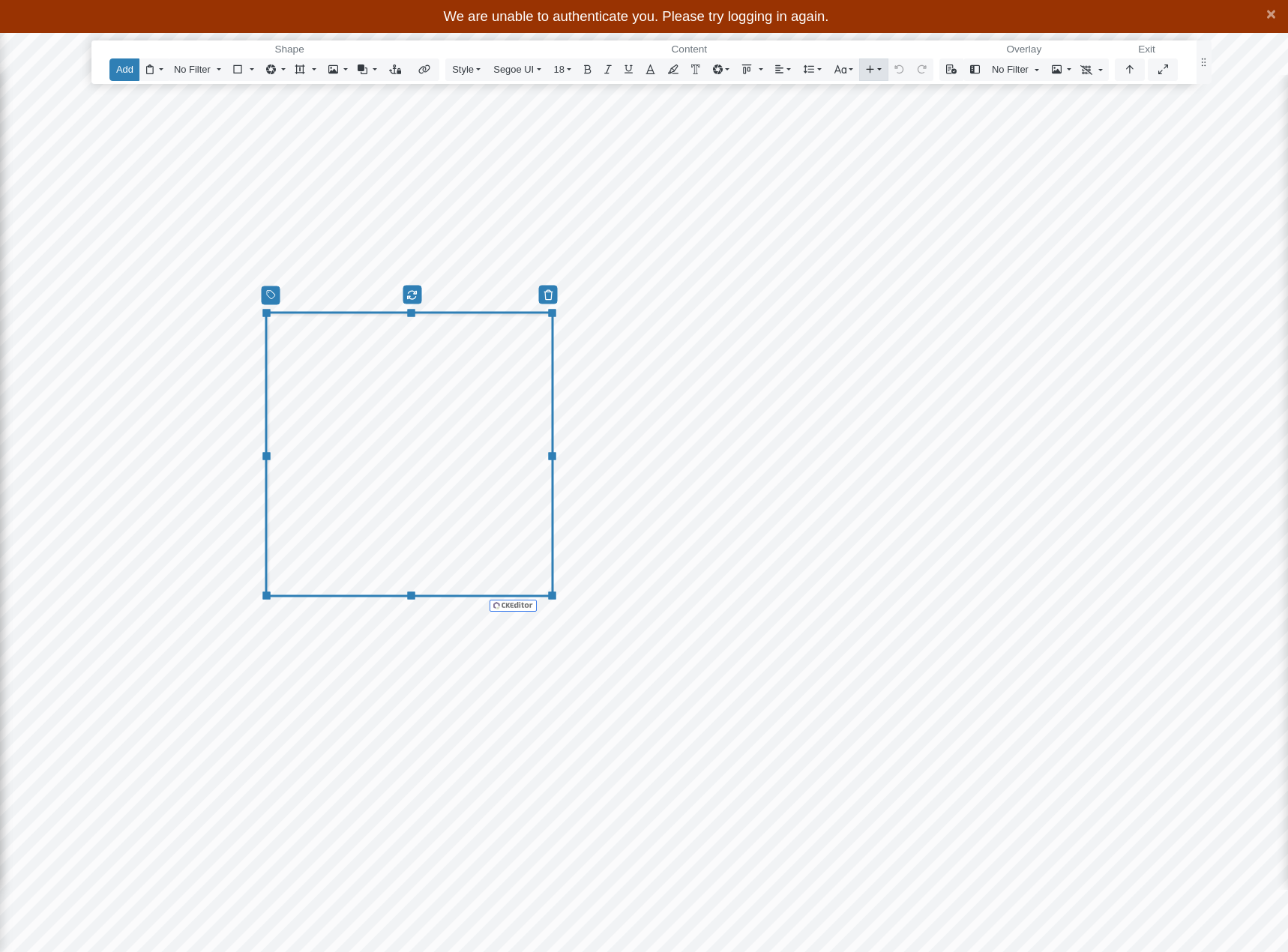
click at [866, 71] on icon "Editor toolbar" at bounding box center [870, 69] width 8 height 10
click at [714, 98] on icon "Editor toolbar" at bounding box center [719, 98] width 10 height 10
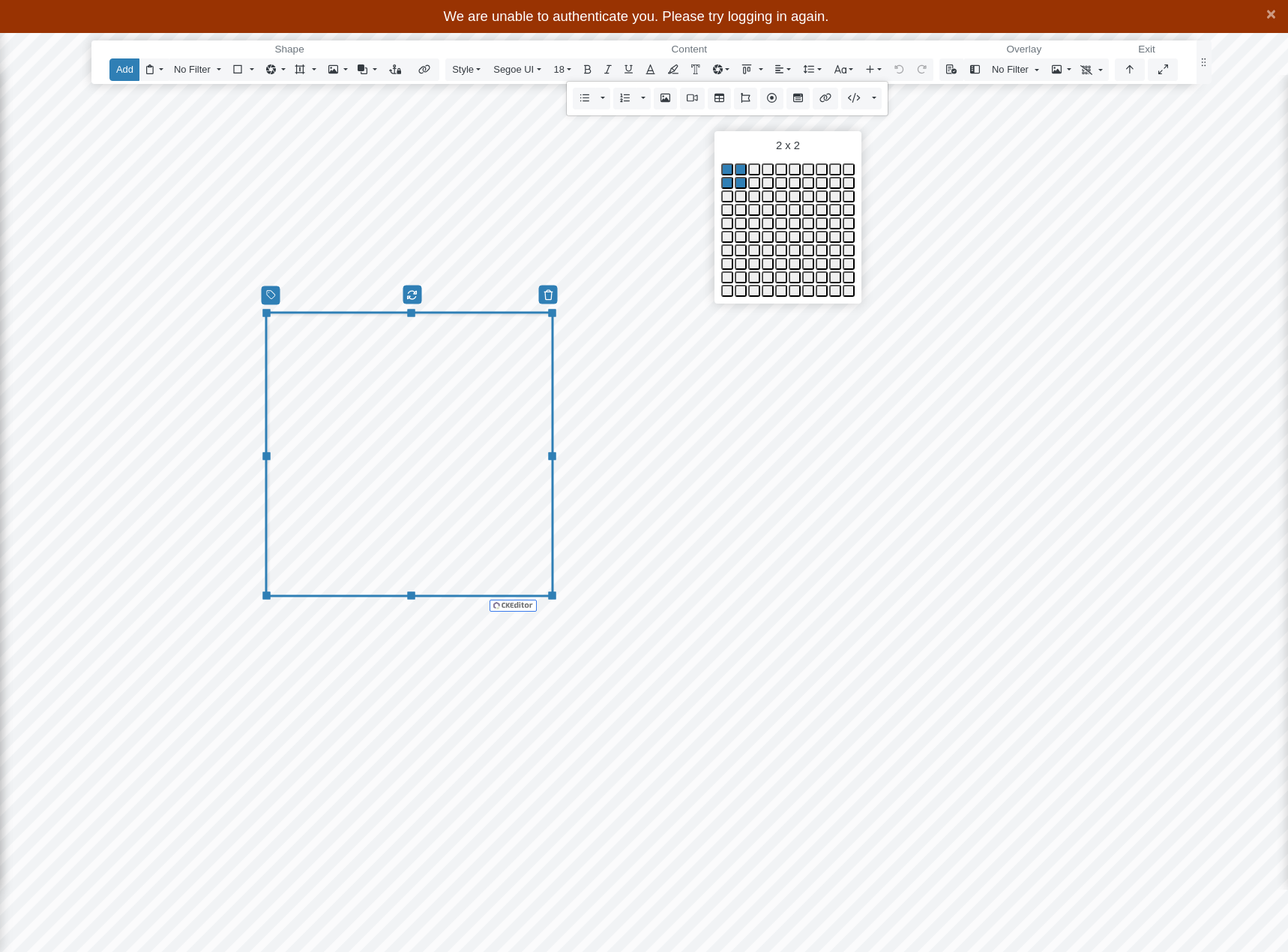
click at [740, 178] on button at bounding box center [741, 183] width 12 height 12
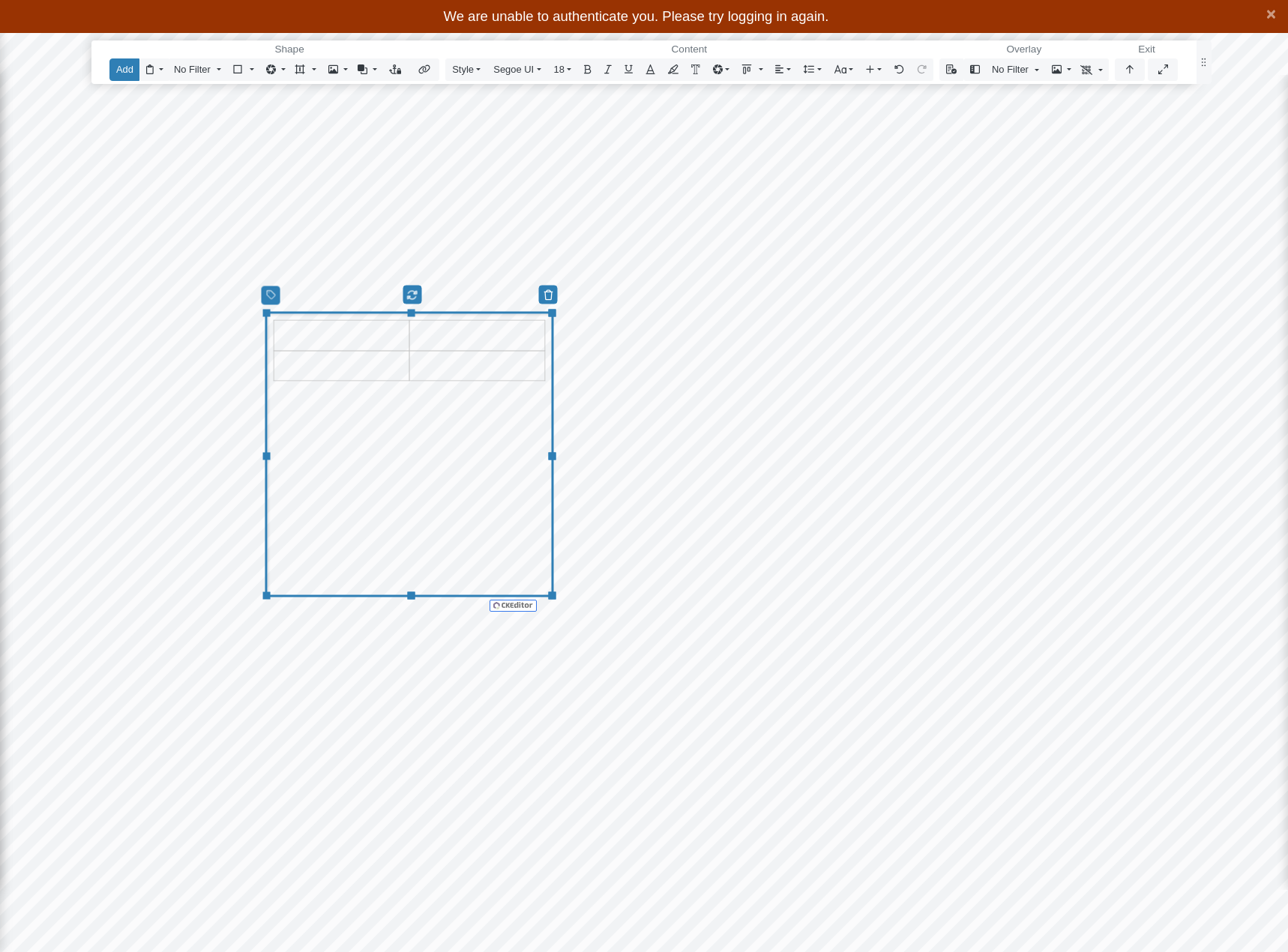
click at [482, 465] on div "Editor editing area: main" at bounding box center [409, 454] width 289 height 285
